Goal: Task Accomplishment & Management: Complete application form

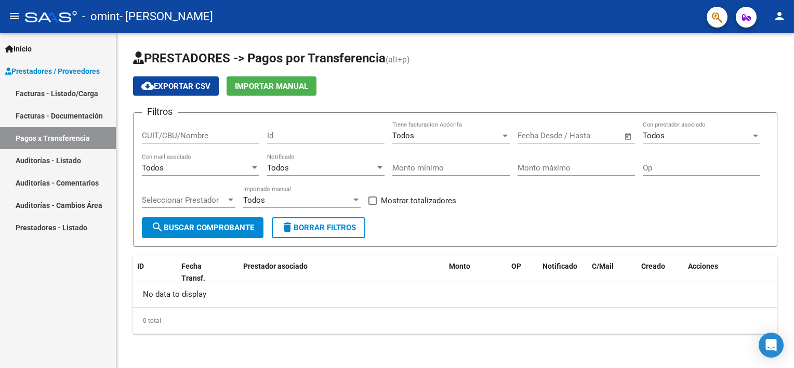
click at [60, 91] on link "Facturas - Listado/Carga" at bounding box center [58, 93] width 116 height 22
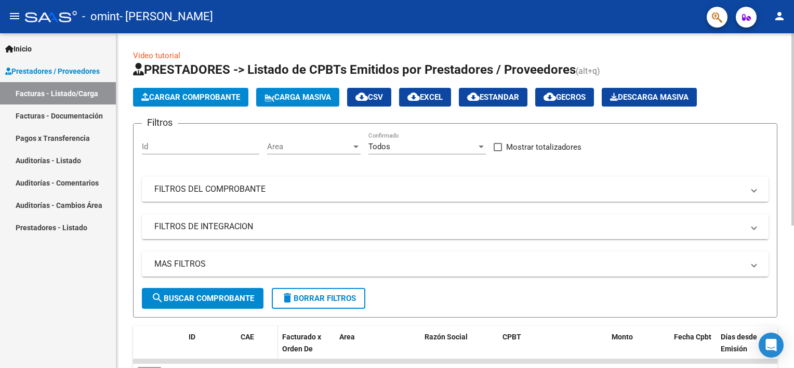
scroll to position [104, 0]
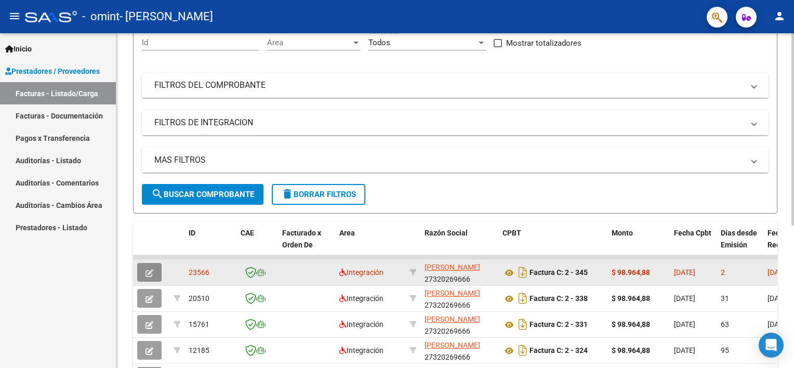
click at [150, 269] on icon "button" at bounding box center [149, 273] width 8 height 8
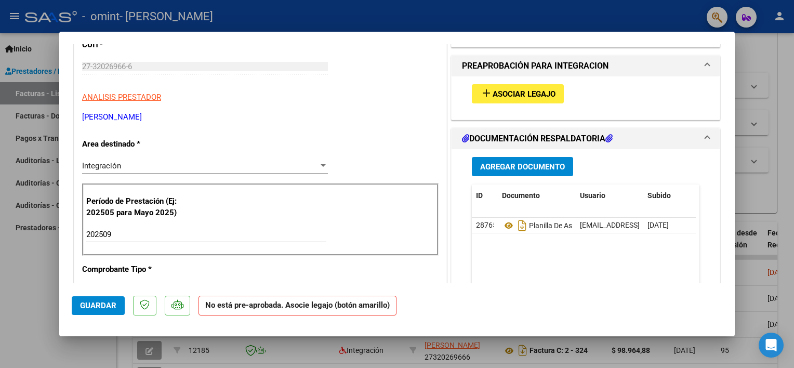
scroll to position [52, 0]
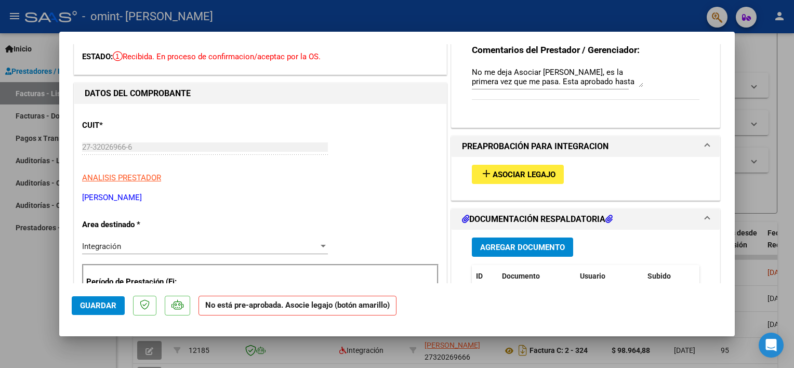
click at [510, 174] on span "Asociar Legajo" at bounding box center [523, 174] width 63 height 9
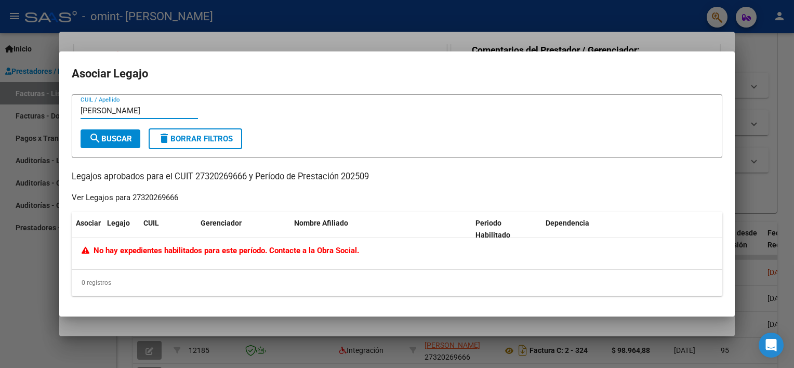
type input "contreras"
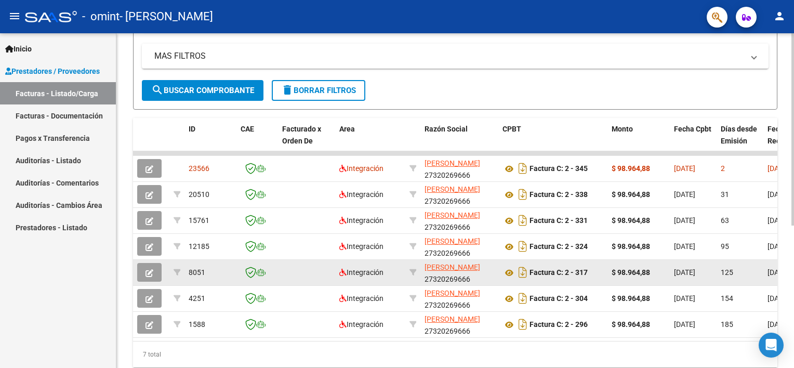
scroll to position [156, 0]
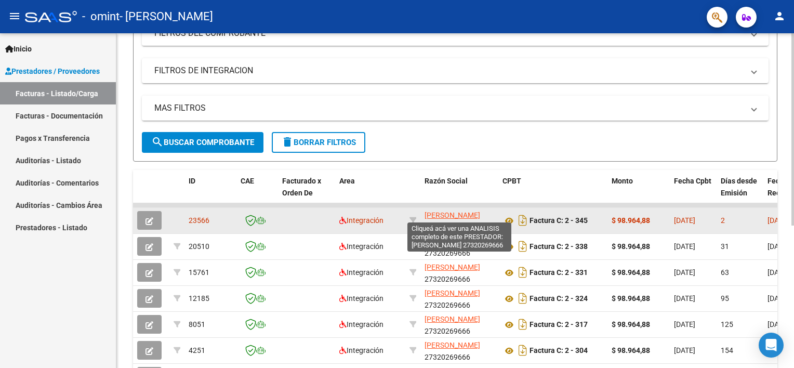
click at [450, 213] on span "[PERSON_NAME]" at bounding box center [452, 215] width 56 height 8
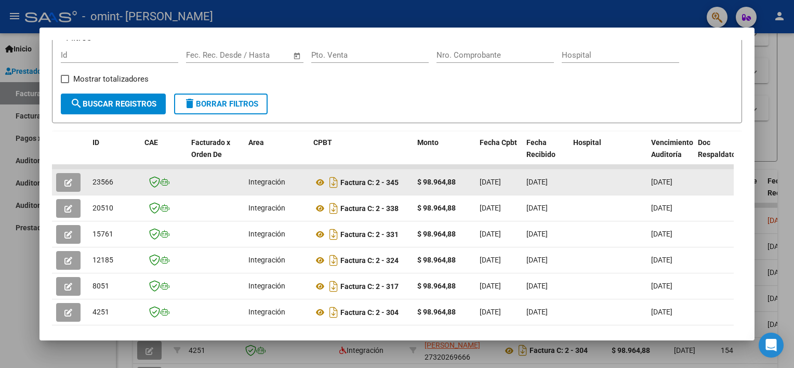
click at [64, 181] on icon "button" at bounding box center [68, 183] width 8 height 8
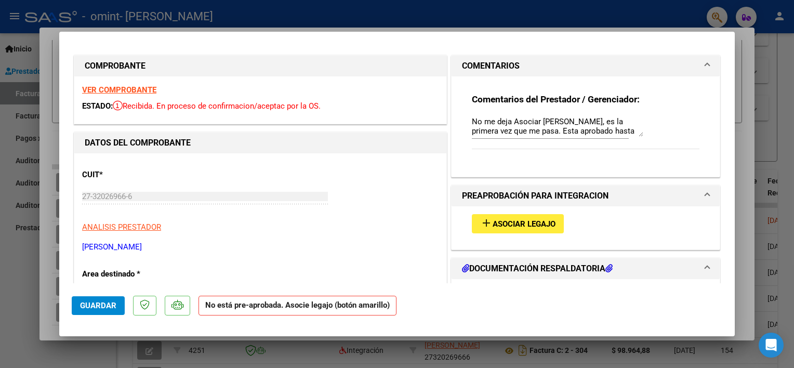
scroll to position [1, 0]
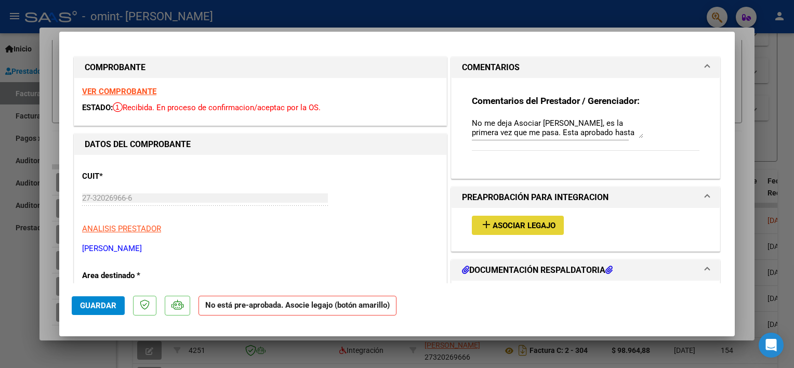
click at [523, 222] on span "Asociar Legajo" at bounding box center [523, 225] width 63 height 9
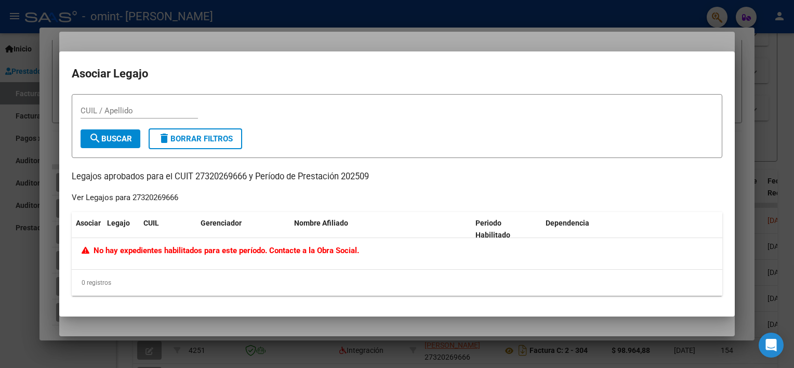
click at [787, 102] on div at bounding box center [397, 184] width 794 height 368
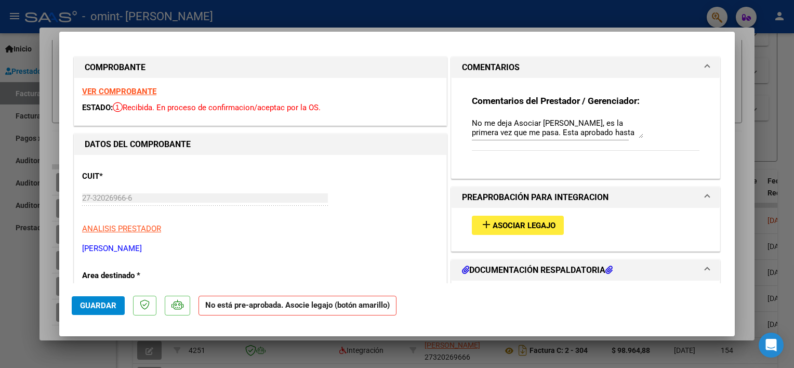
scroll to position [0, 0]
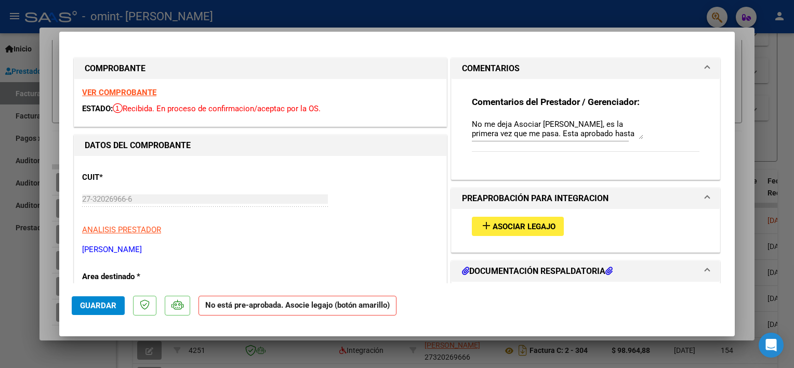
click at [599, 136] on textarea "No me deja Asociar [PERSON_NAME], es la primera vez que me pasa. Esta aprobado …" at bounding box center [557, 128] width 171 height 21
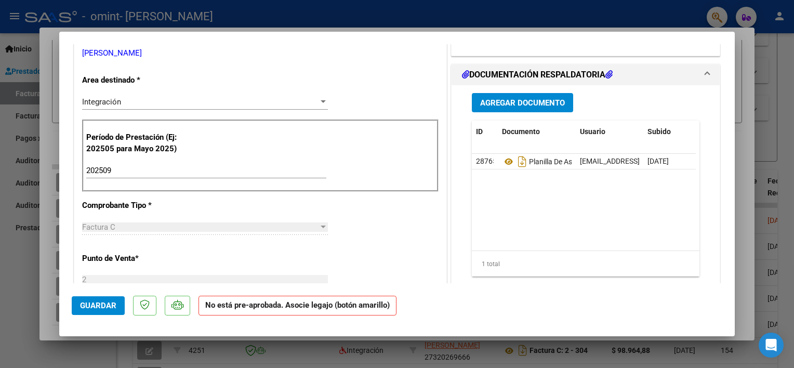
scroll to position [208, 0]
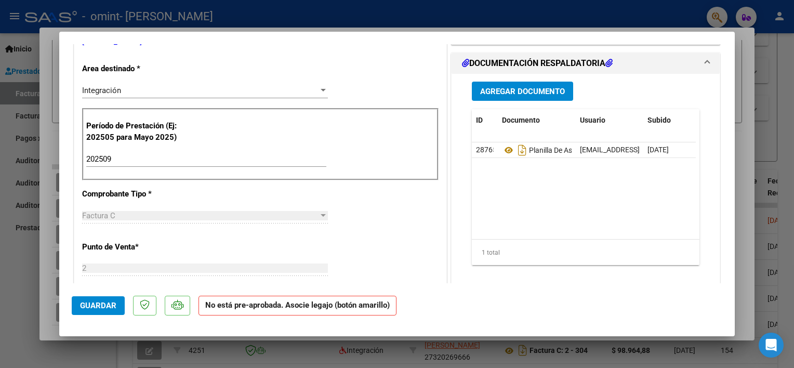
click at [100, 305] on span "Guardar" at bounding box center [98, 305] width 36 height 9
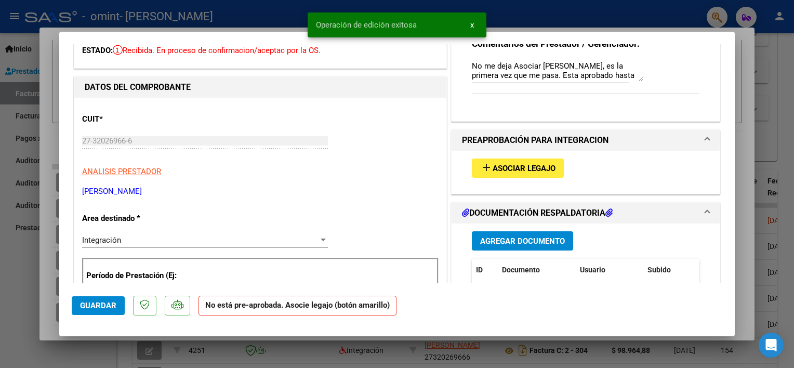
scroll to position [52, 0]
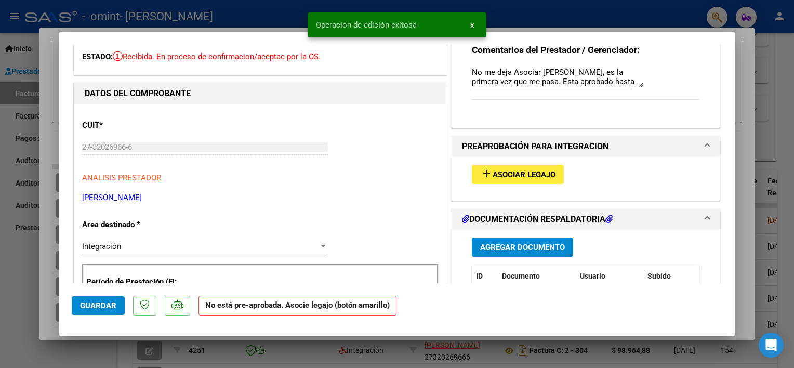
click at [499, 173] on span "Asociar Legajo" at bounding box center [523, 174] width 63 height 9
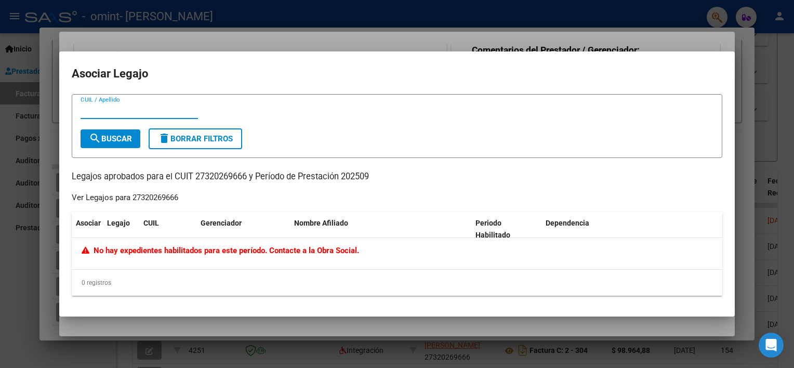
click at [786, 130] on div at bounding box center [397, 184] width 794 height 368
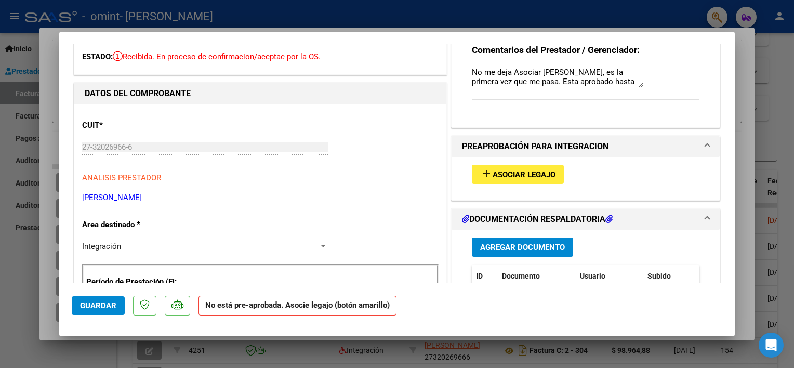
click at [783, 81] on div at bounding box center [397, 184] width 794 height 368
type input "$ 0,00"
